Goal: Complete application form: Complete application form

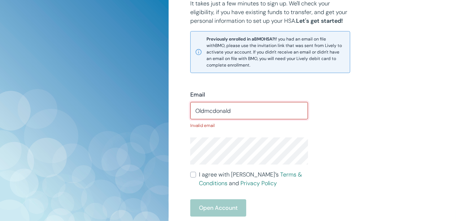
type input "Oldmcdonald5"
click at [206, 205] on div "Open Account" at bounding box center [249, 207] width 118 height 17
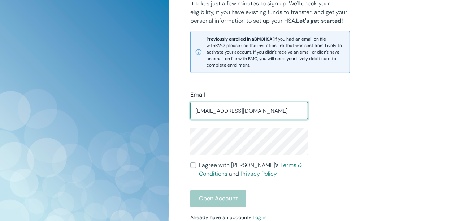
type input "[EMAIL_ADDRESS][DOMAIN_NAME]"
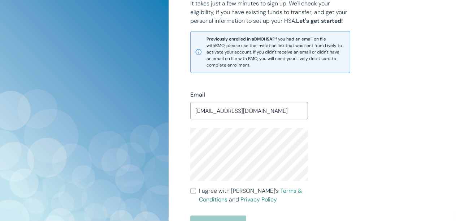
click at [194, 189] on input "I agree with Lively’s Terms & Conditions and Privacy Policy" at bounding box center [193, 191] width 6 height 6
checkbox input "true"
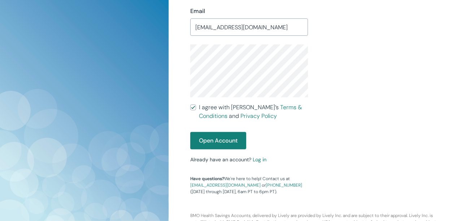
scroll to position [244, 0]
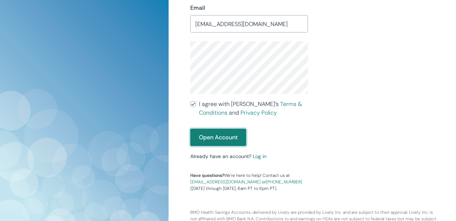
click at [201, 138] on button "Open Account" at bounding box center [218, 136] width 56 height 17
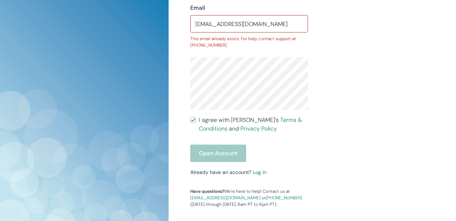
click at [217, 151] on div "Open Account" at bounding box center [249, 152] width 118 height 17
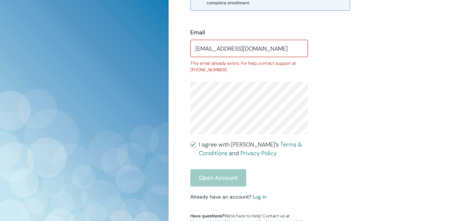
scroll to position [222, 0]
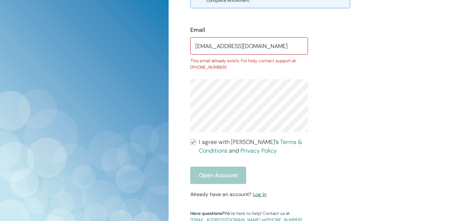
click at [257, 196] on link "Log in" at bounding box center [260, 194] width 14 height 6
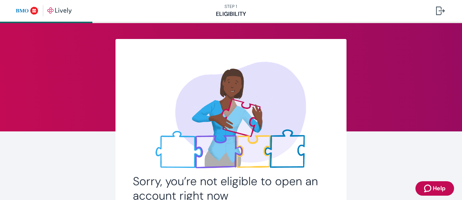
drag, startPoint x: 0, startPoint y: 0, endPoint x: 375, endPoint y: 135, distance: 399.0
click at [375, 135] on div "Sorry, you’re not eligible to open an account right now You need to have an HSA…" at bounding box center [231, 168] width 346 height 259
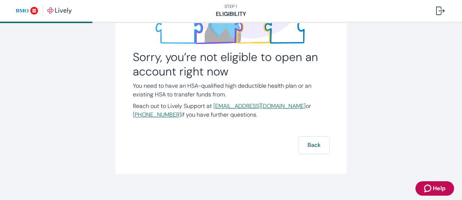
scroll to position [125, 0]
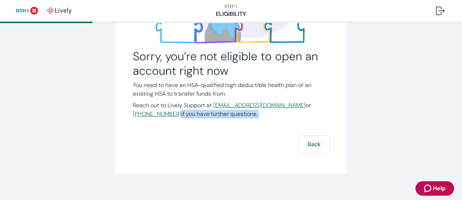
drag, startPoint x: 454, startPoint y: 125, endPoint x: 445, endPoint y: 105, distance: 21.6
click at [445, 105] on div "Sorry, you’re not eligible to open an account right now You need to have an HSA…" at bounding box center [231, 53] width 462 height 310
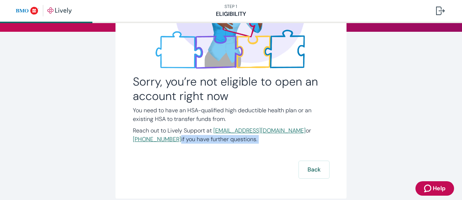
scroll to position [89, 0]
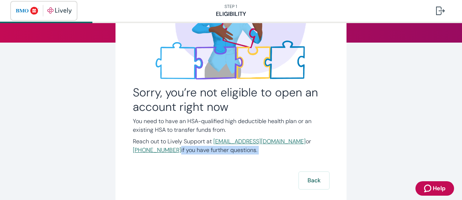
click at [29, 12] on img "button" at bounding box center [44, 11] width 56 height 12
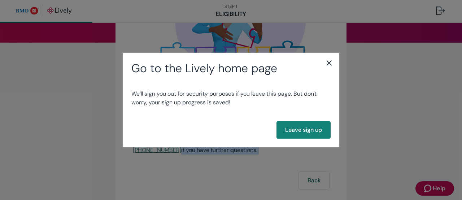
click at [330, 59] on icon "close" at bounding box center [329, 62] width 9 height 9
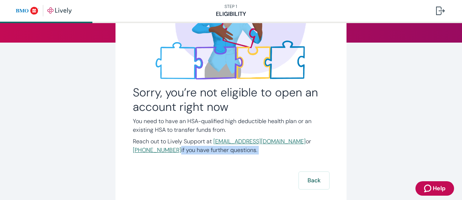
click at [279, 170] on div "Sorry, you’re not eligible to open an account right now You need to have an HSA…" at bounding box center [231, 79] width 196 height 222
